Goal: Task Accomplishment & Management: Use online tool/utility

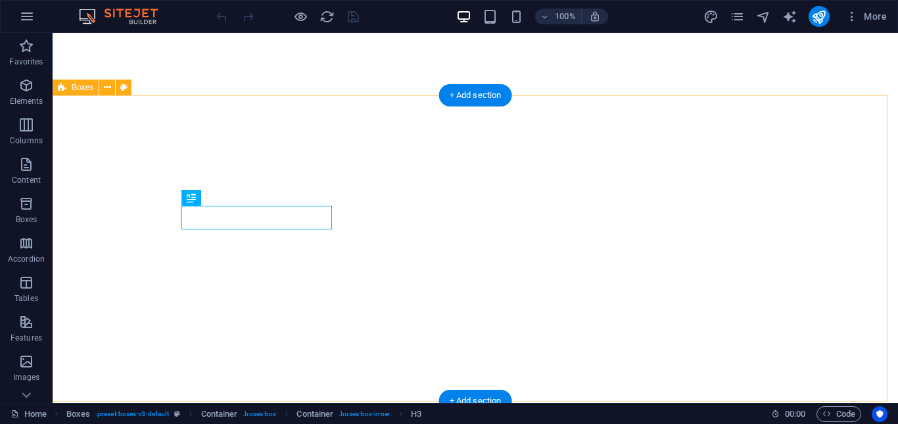
scroll to position [753, 0]
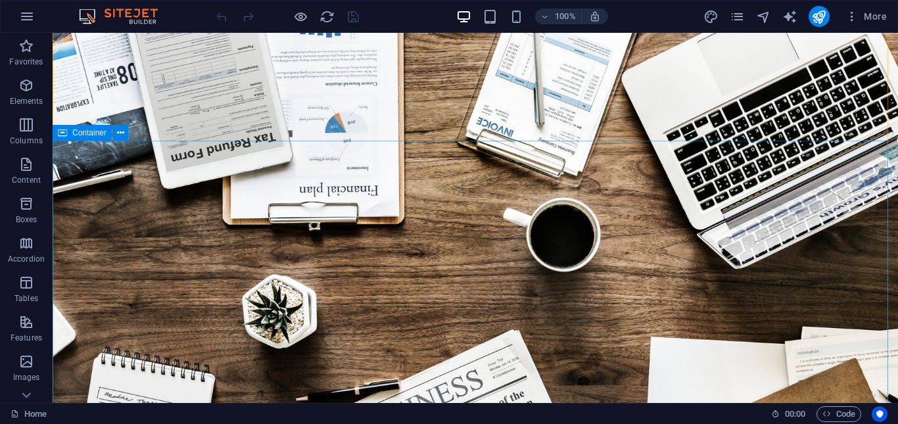
scroll to position [66, 0]
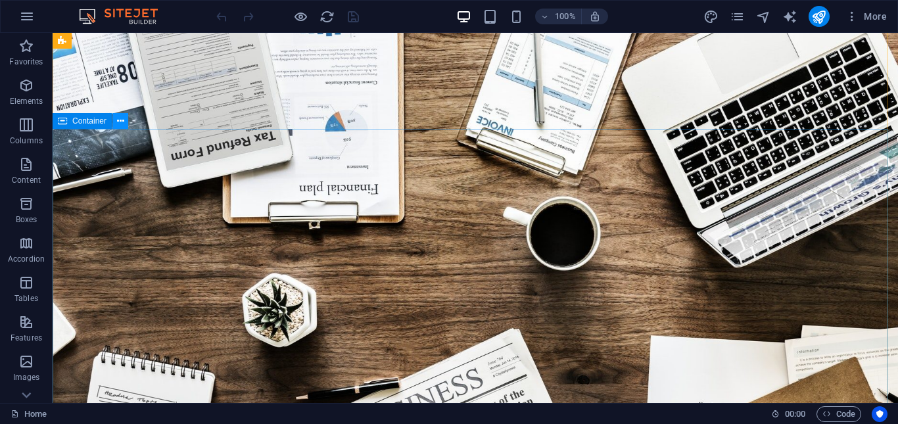
click at [121, 121] on icon at bounding box center [120, 121] width 7 height 14
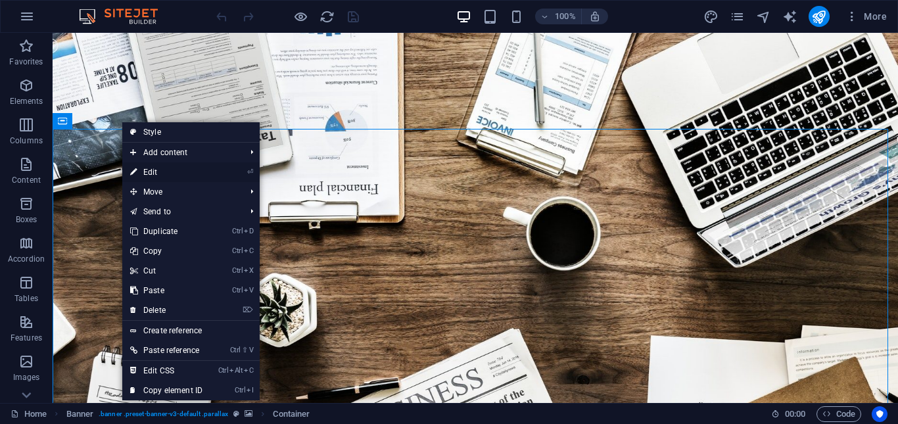
click at [169, 171] on link "⏎ Edit" at bounding box center [166, 172] width 88 height 20
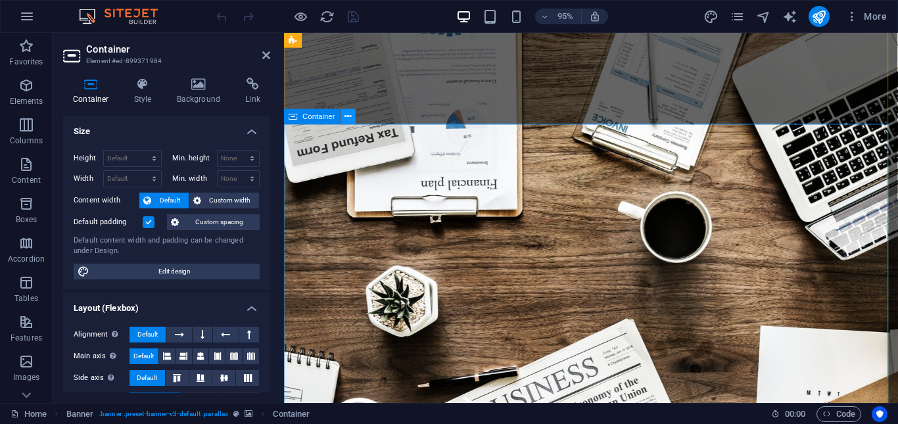
click at [345, 113] on icon at bounding box center [348, 116] width 7 height 13
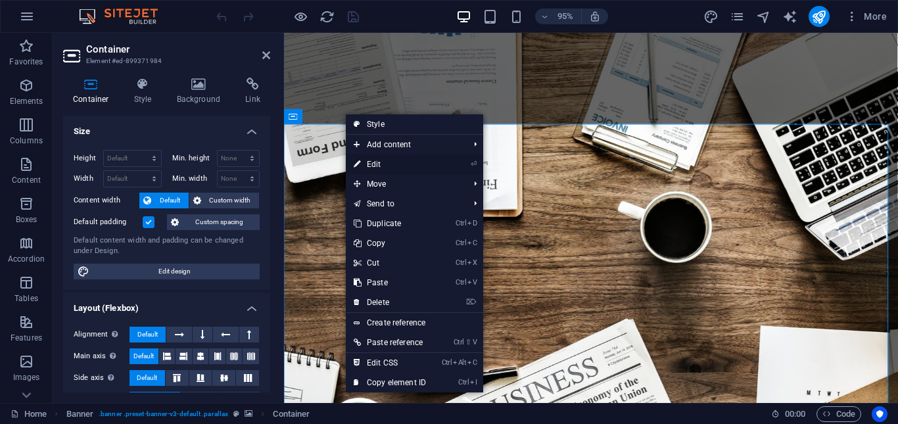
click at [393, 168] on link "⏎ Edit" at bounding box center [390, 165] width 88 height 20
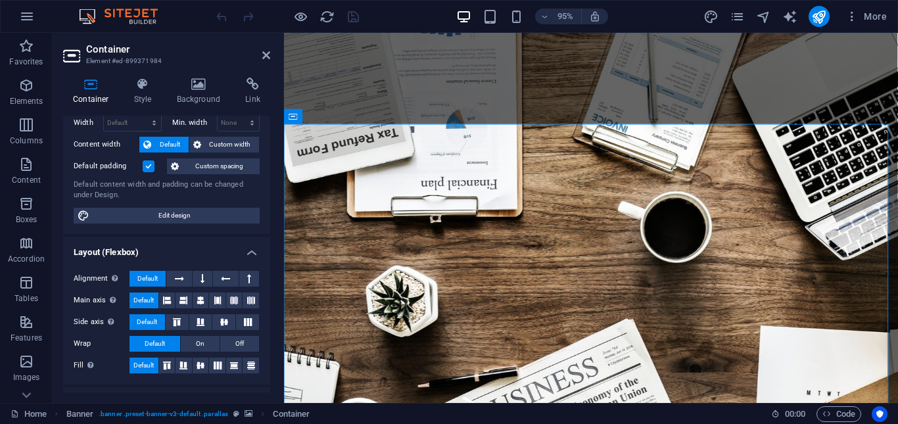
scroll to position [0, 0]
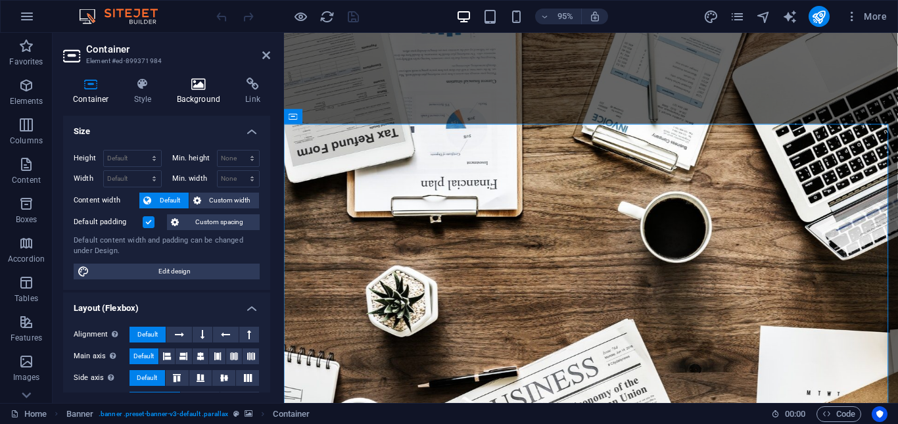
click at [204, 86] on icon at bounding box center [199, 84] width 64 height 13
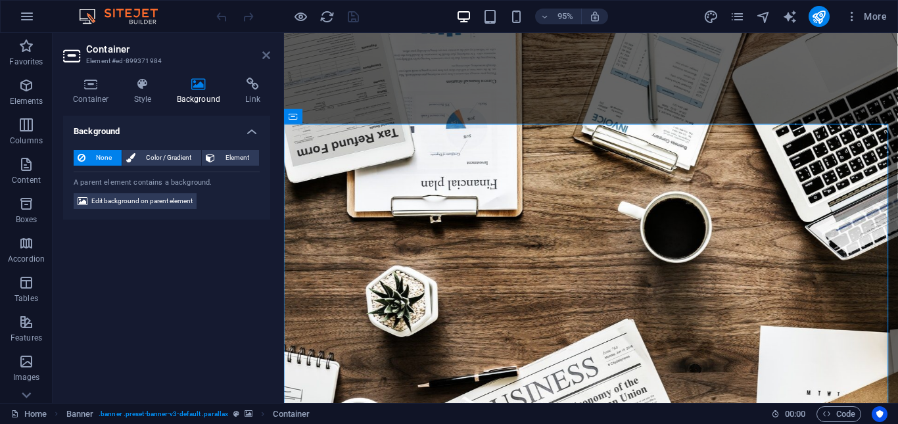
click at [269, 56] on icon at bounding box center [266, 55] width 8 height 11
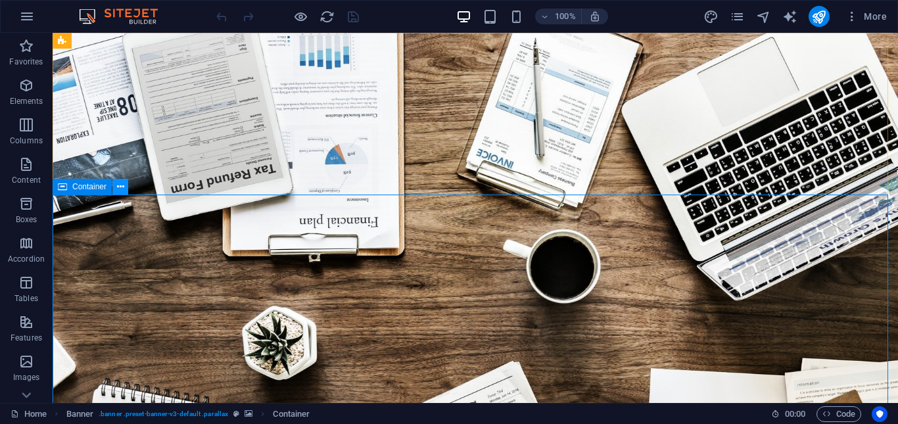
click at [122, 185] on icon at bounding box center [120, 187] width 7 height 14
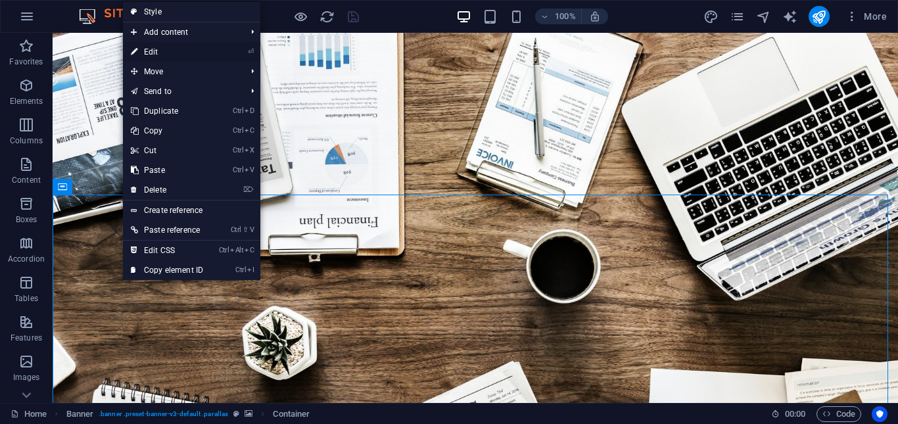
click at [169, 53] on link "⏎ Edit" at bounding box center [167, 52] width 88 height 20
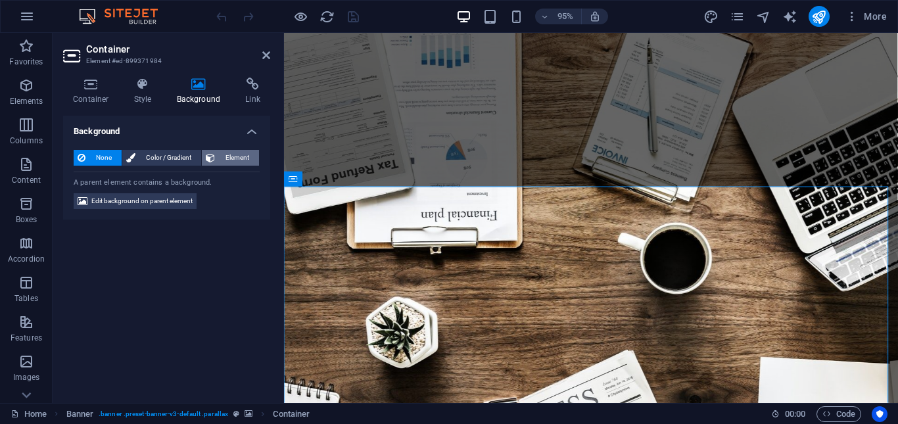
click at [246, 154] on span "Element" at bounding box center [237, 158] width 36 height 16
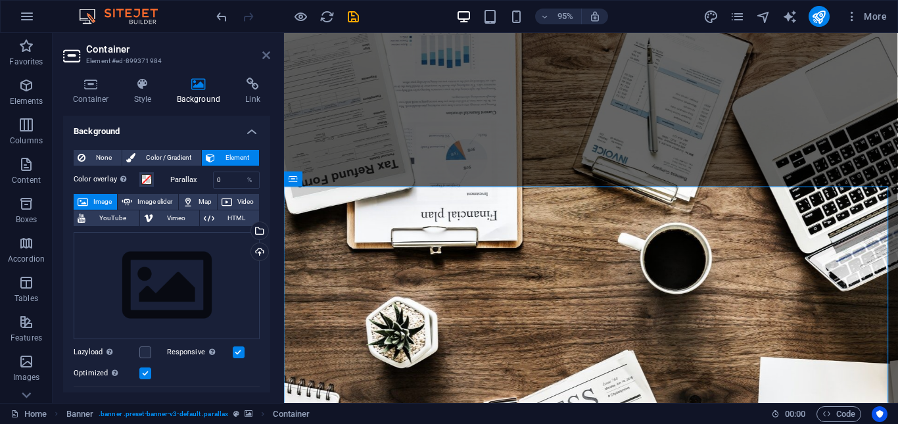
click at [269, 54] on icon at bounding box center [266, 55] width 8 height 11
